Goal: Task Accomplishment & Management: Complete application form

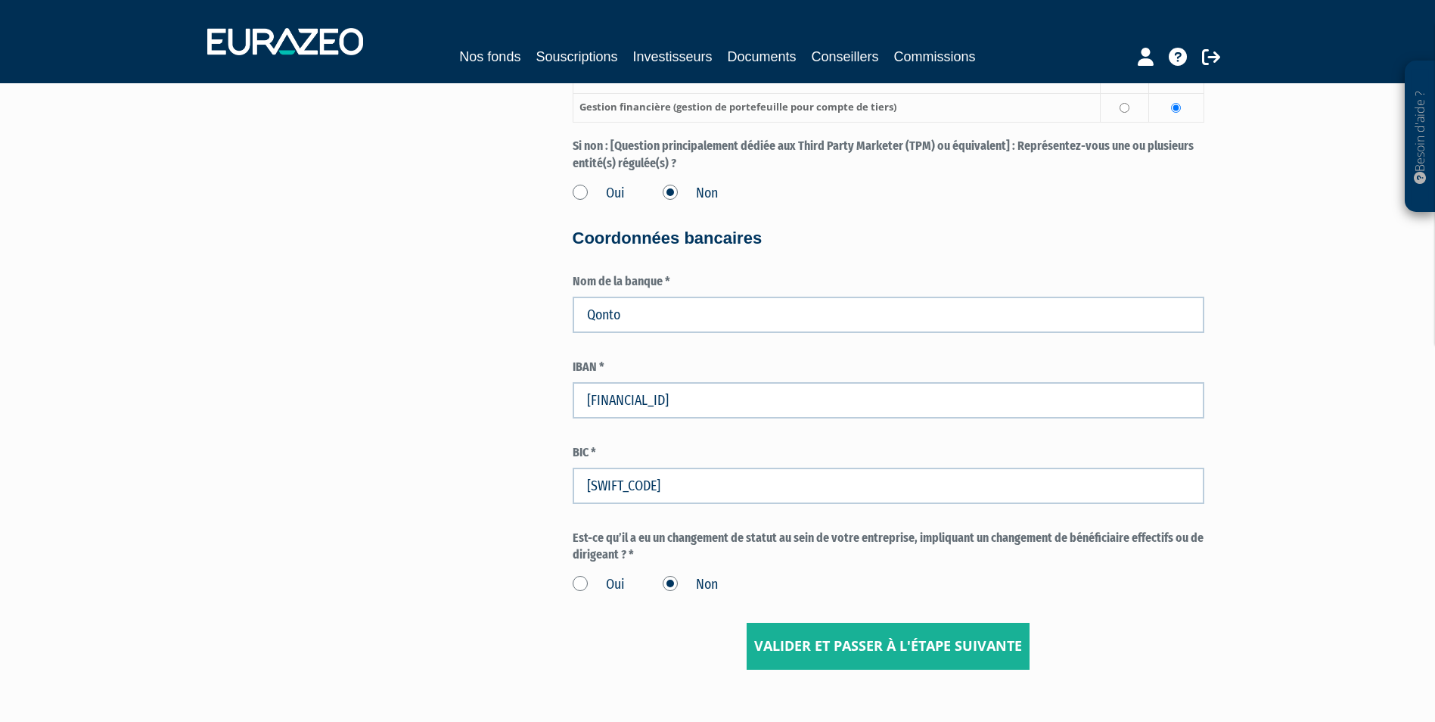
scroll to position [2223, 0]
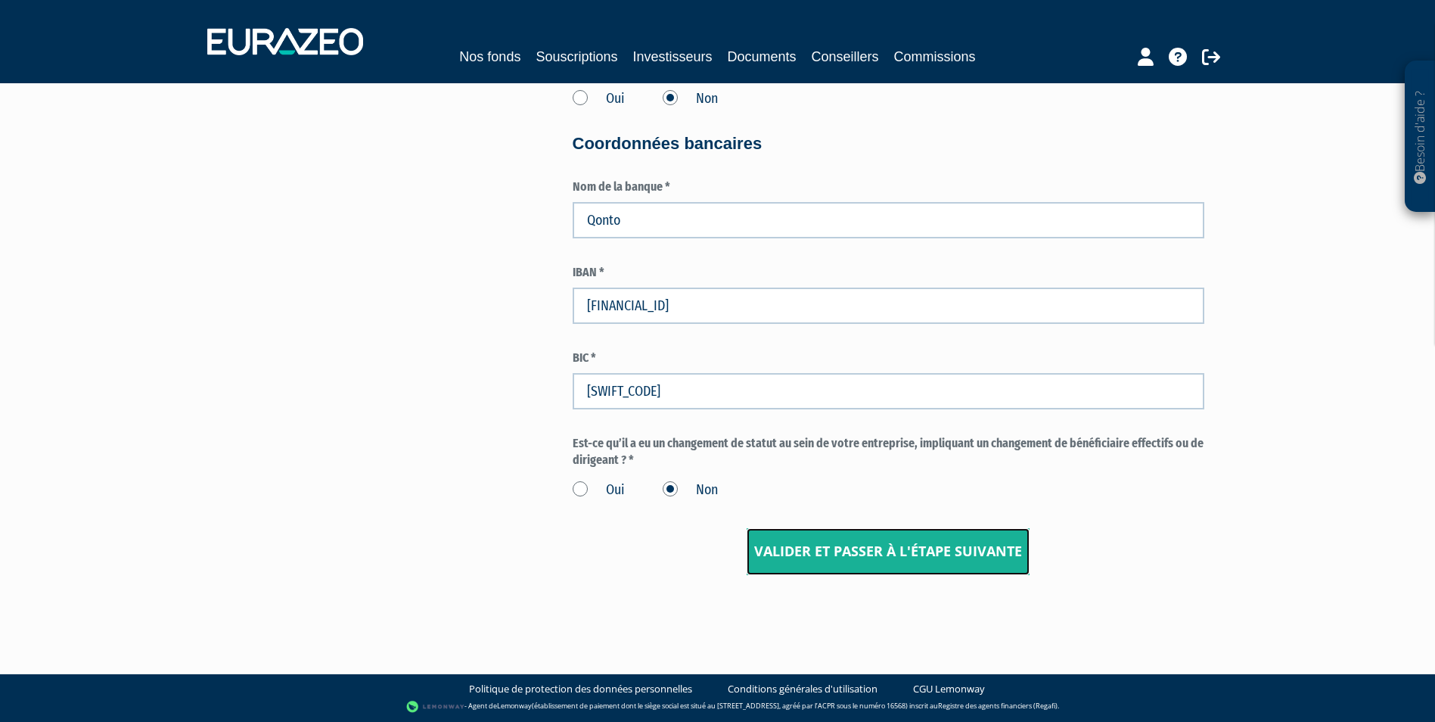
click at [993, 558] on input "Valider et passer à l'étape suivante" at bounding box center [888, 551] width 283 height 47
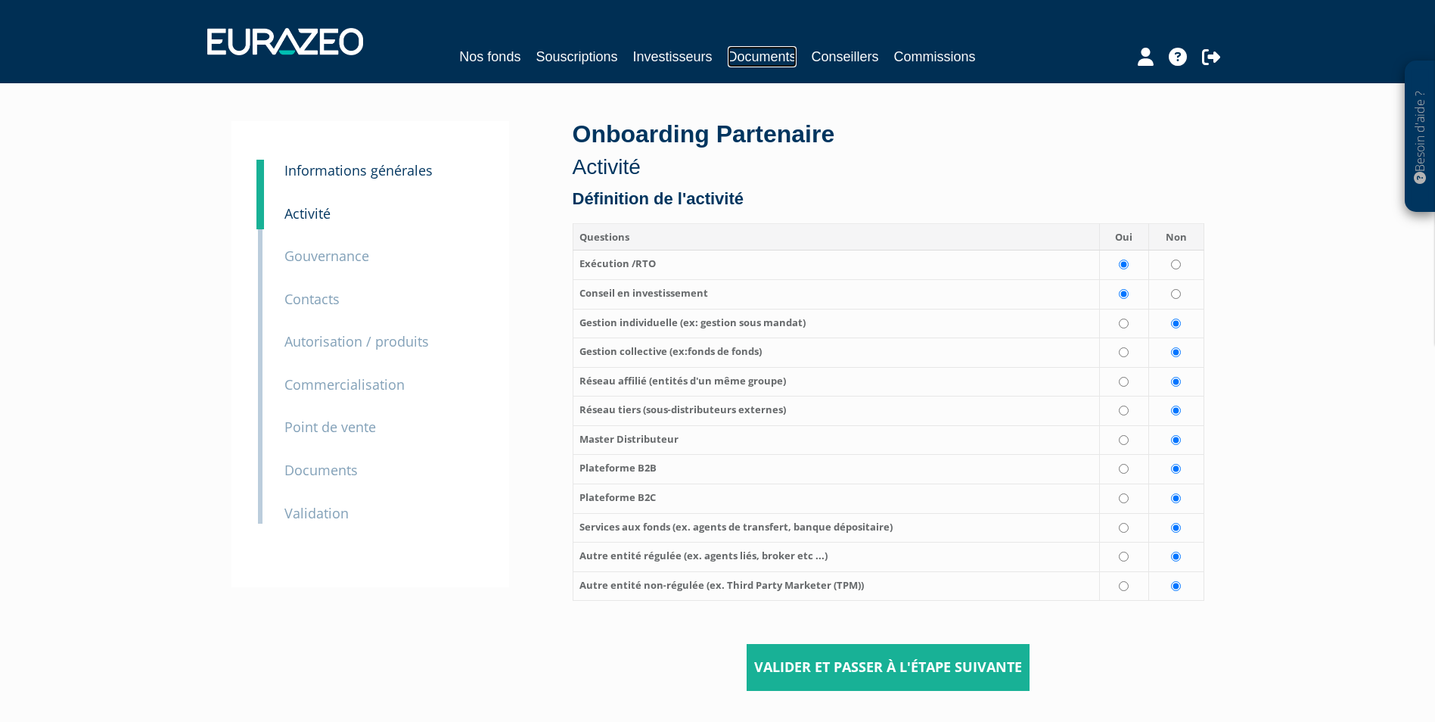
click at [768, 54] on link "Documents" at bounding box center [762, 56] width 69 height 21
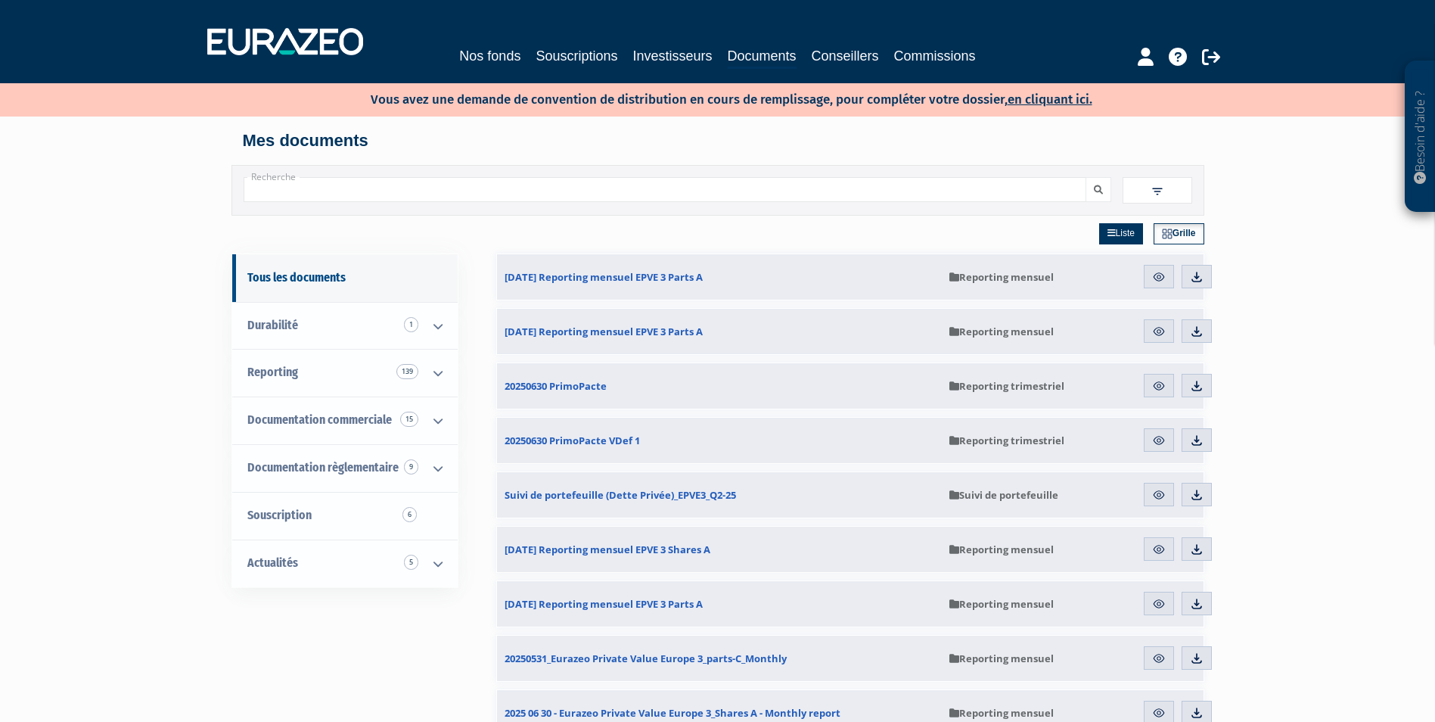
click at [514, 88] on p "Vous avez une demande de convention de distribution en cours de remplissage, po…" at bounding box center [710, 98] width 766 height 22
click at [1034, 98] on link "en cliquant ici." at bounding box center [1050, 100] width 85 height 16
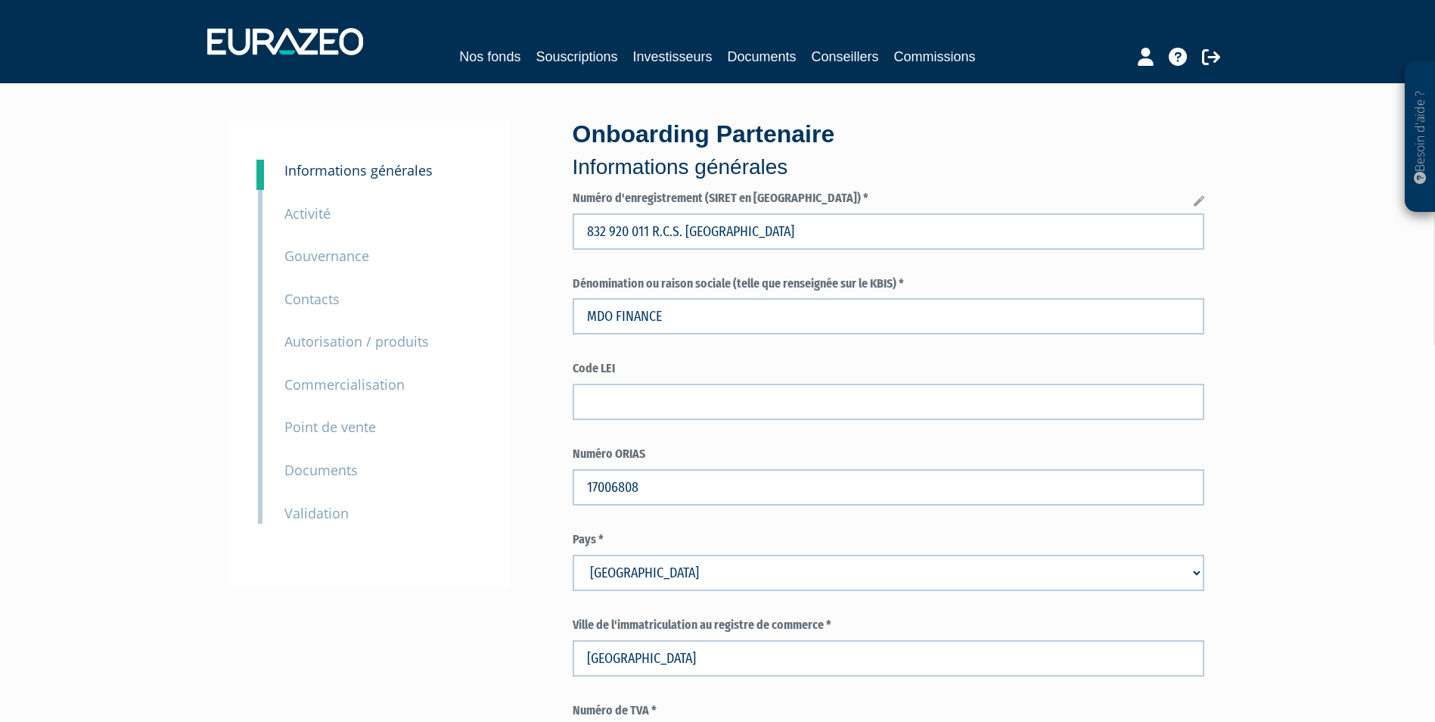
click at [326, 475] on small "Documents" at bounding box center [321, 470] width 73 height 18
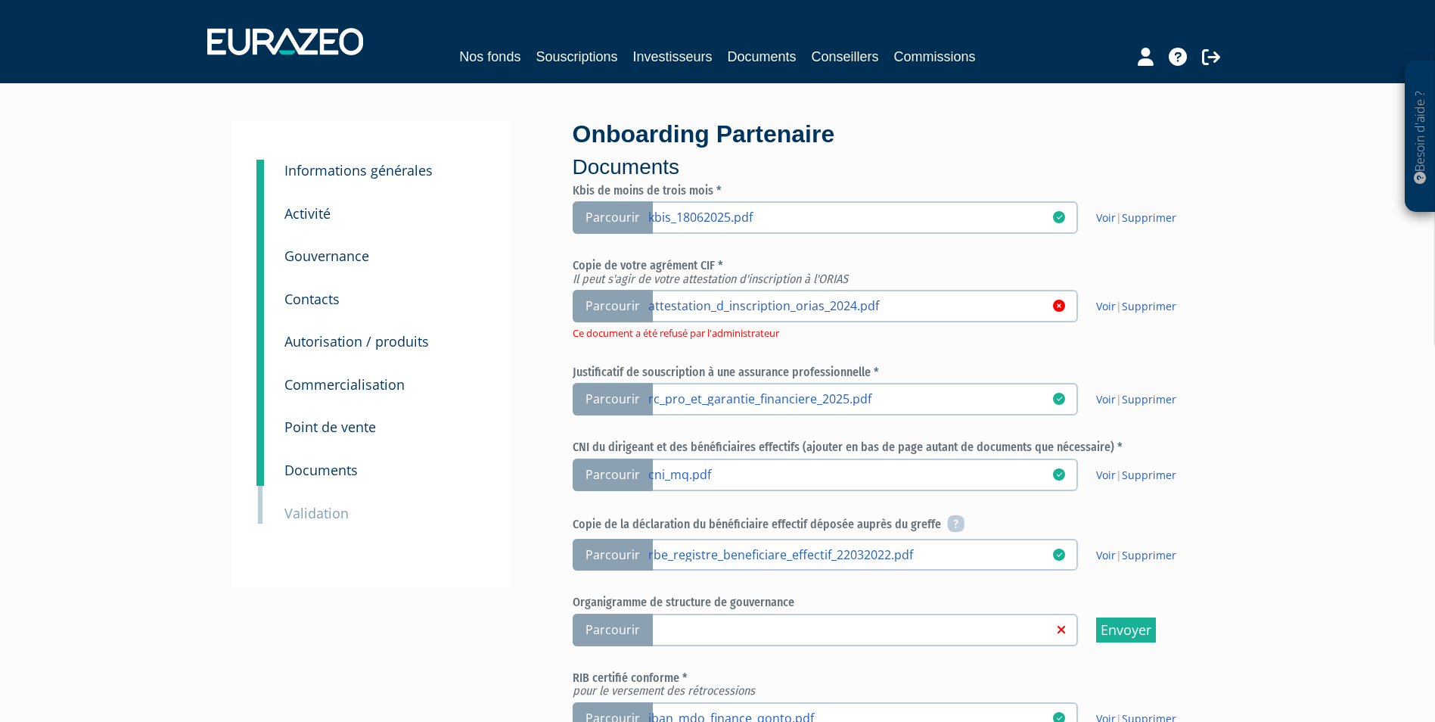
click at [1059, 306] on icon at bounding box center [1059, 306] width 12 height 12
click at [0, 0] on input "Parcourir attestation_d_inscription_orias_2024.pdf" at bounding box center [0, 0] width 0 height 0
click at [1149, 306] on link "Supprimer" at bounding box center [1149, 306] width 54 height 14
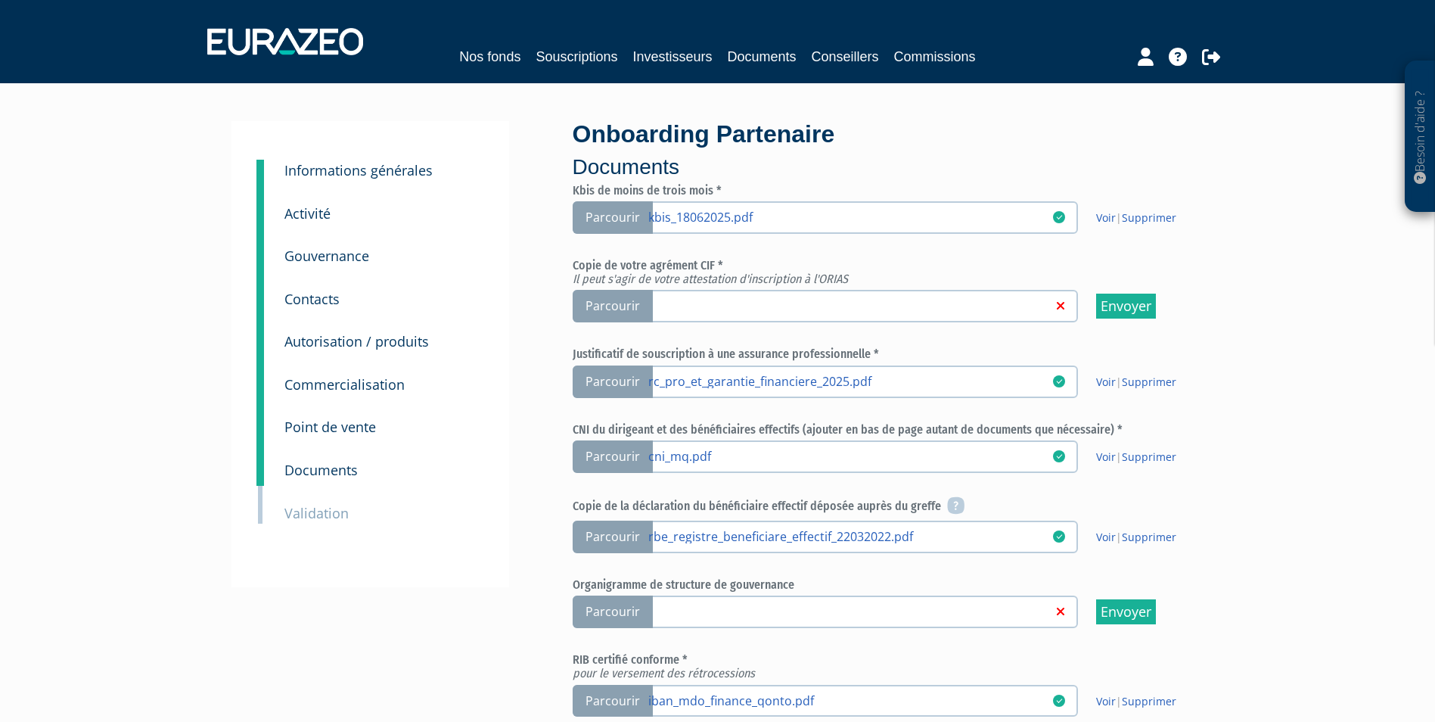
click at [770, 297] on label "Parcourir" at bounding box center [825, 306] width 505 height 33
click at [0, 0] on input "Parcourir" at bounding box center [0, 0] width 0 height 0
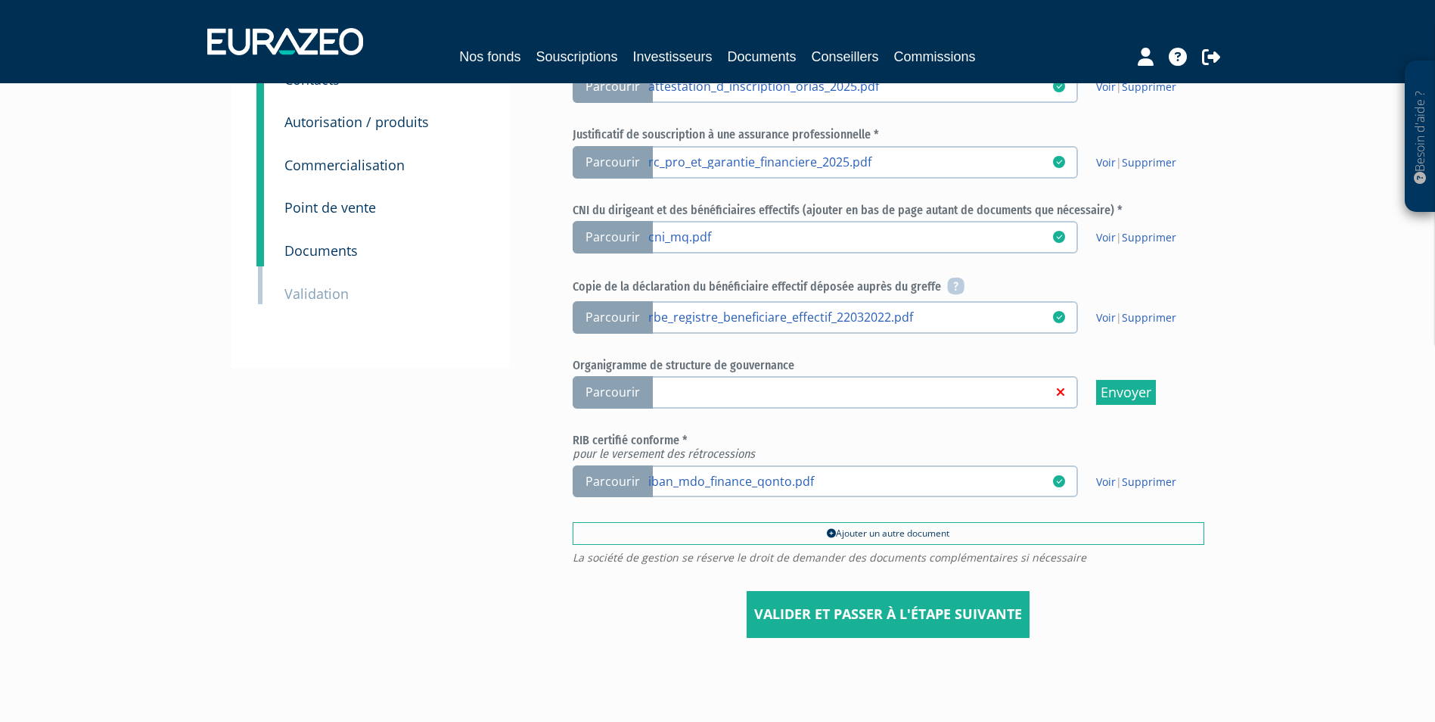
scroll to position [227, 0]
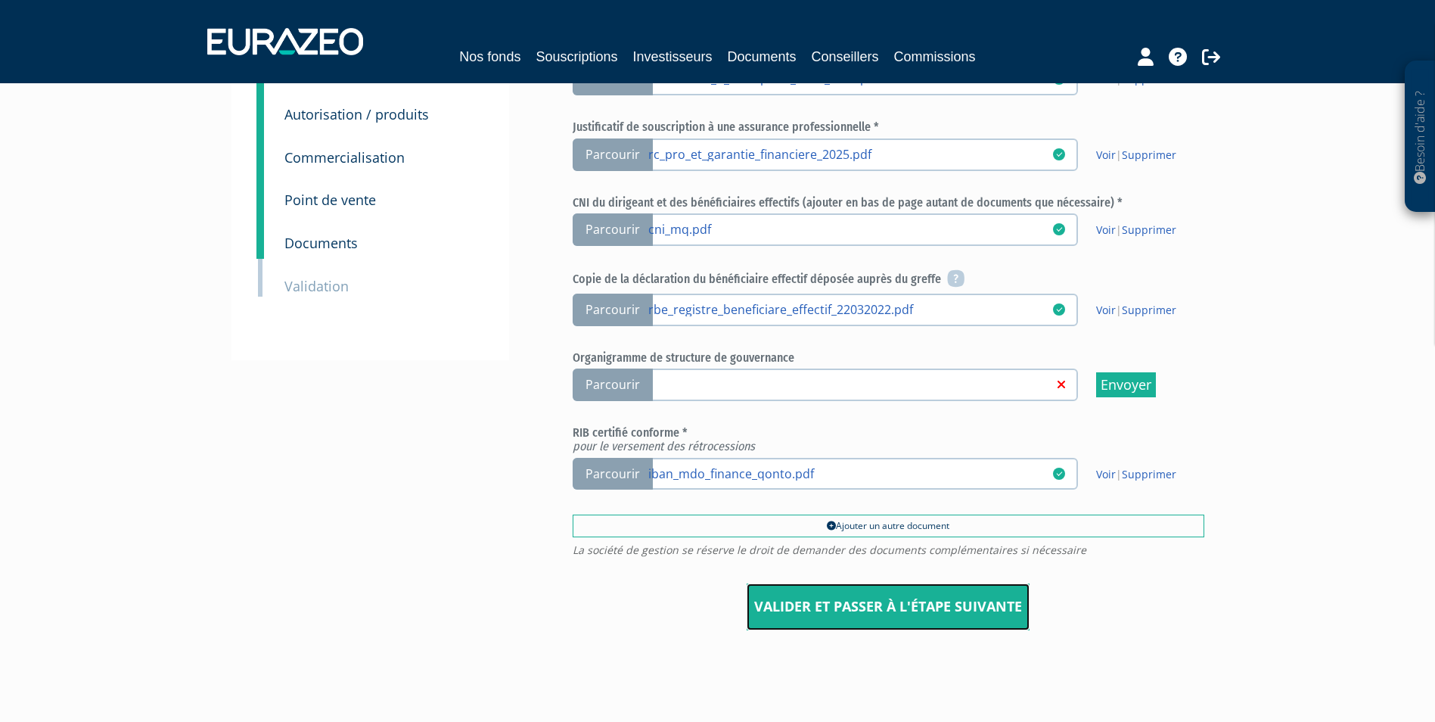
click at [975, 613] on input "Valider et passer à l'étape suivante" at bounding box center [888, 606] width 283 height 47
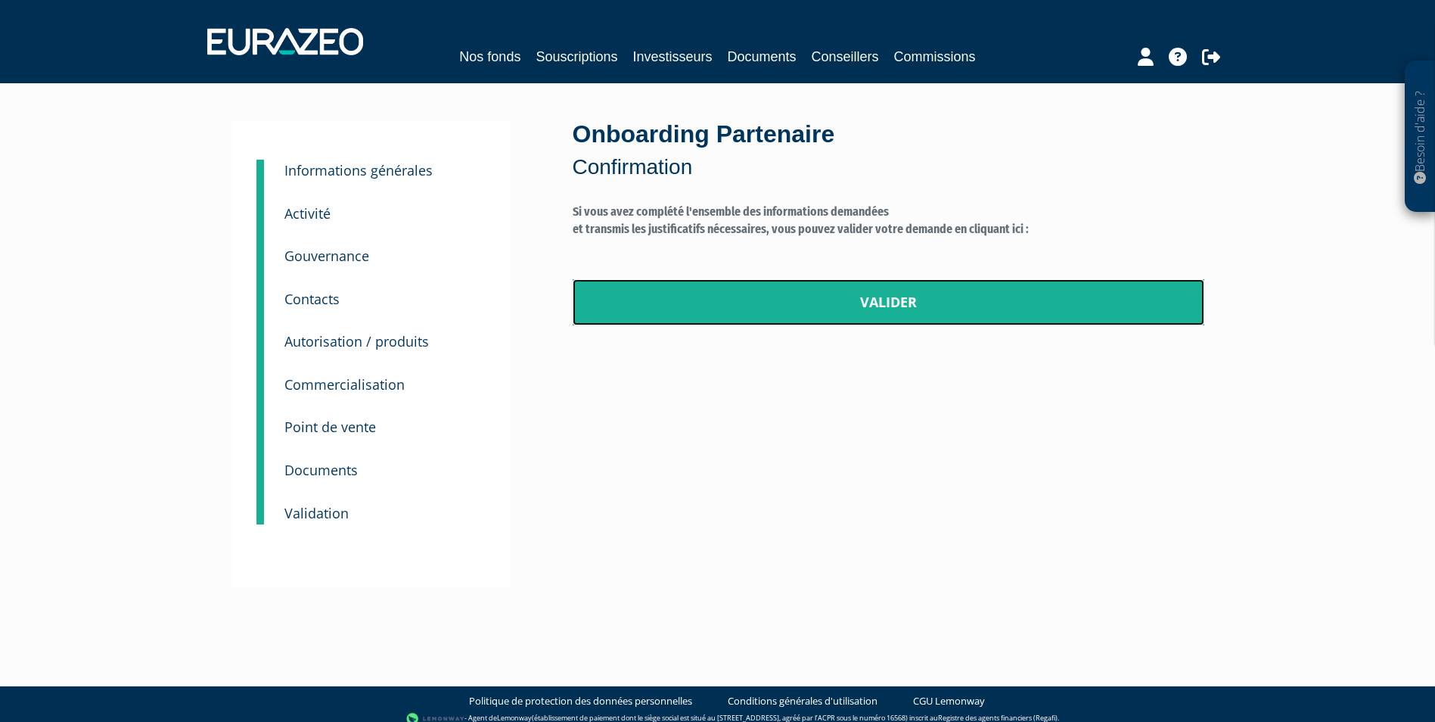
click at [895, 300] on link "Valider" at bounding box center [889, 302] width 632 height 47
